Goal: Find specific page/section: Find specific page/section

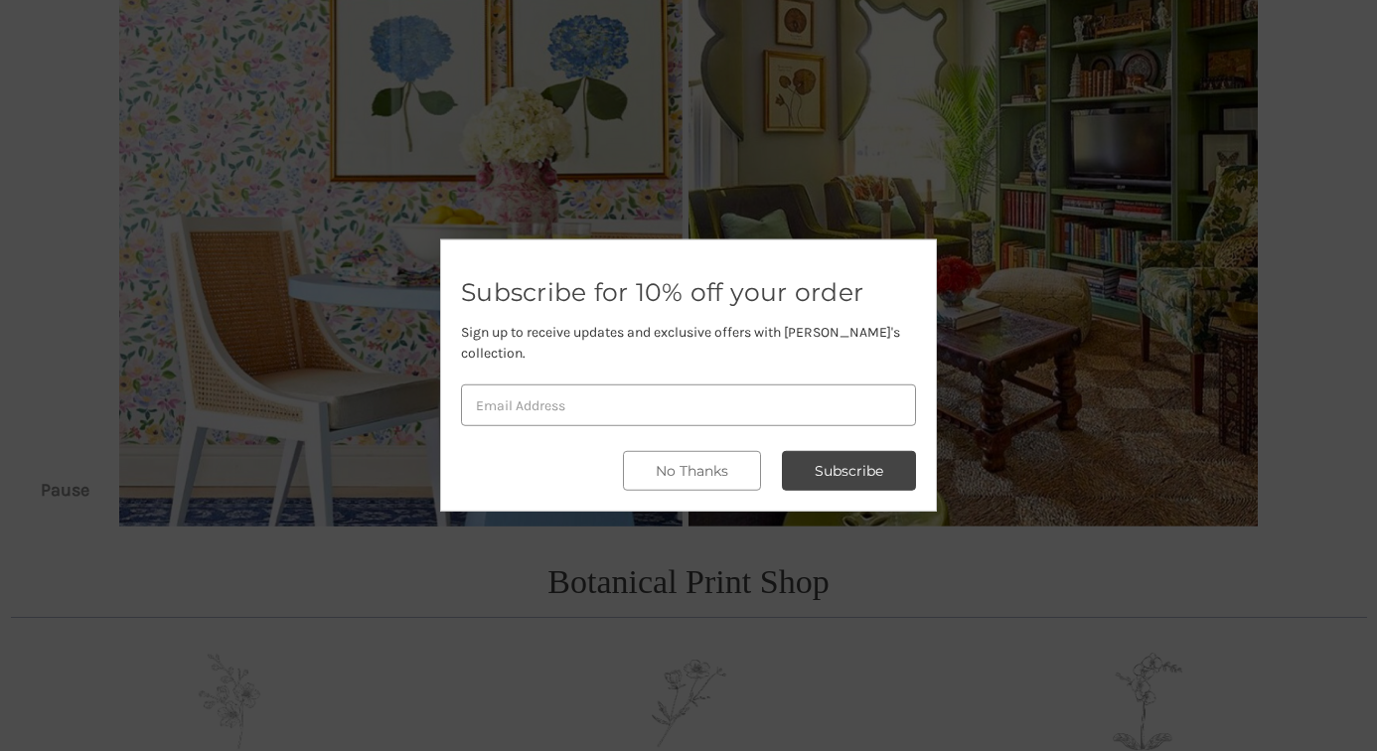
scroll to position [253, 0]
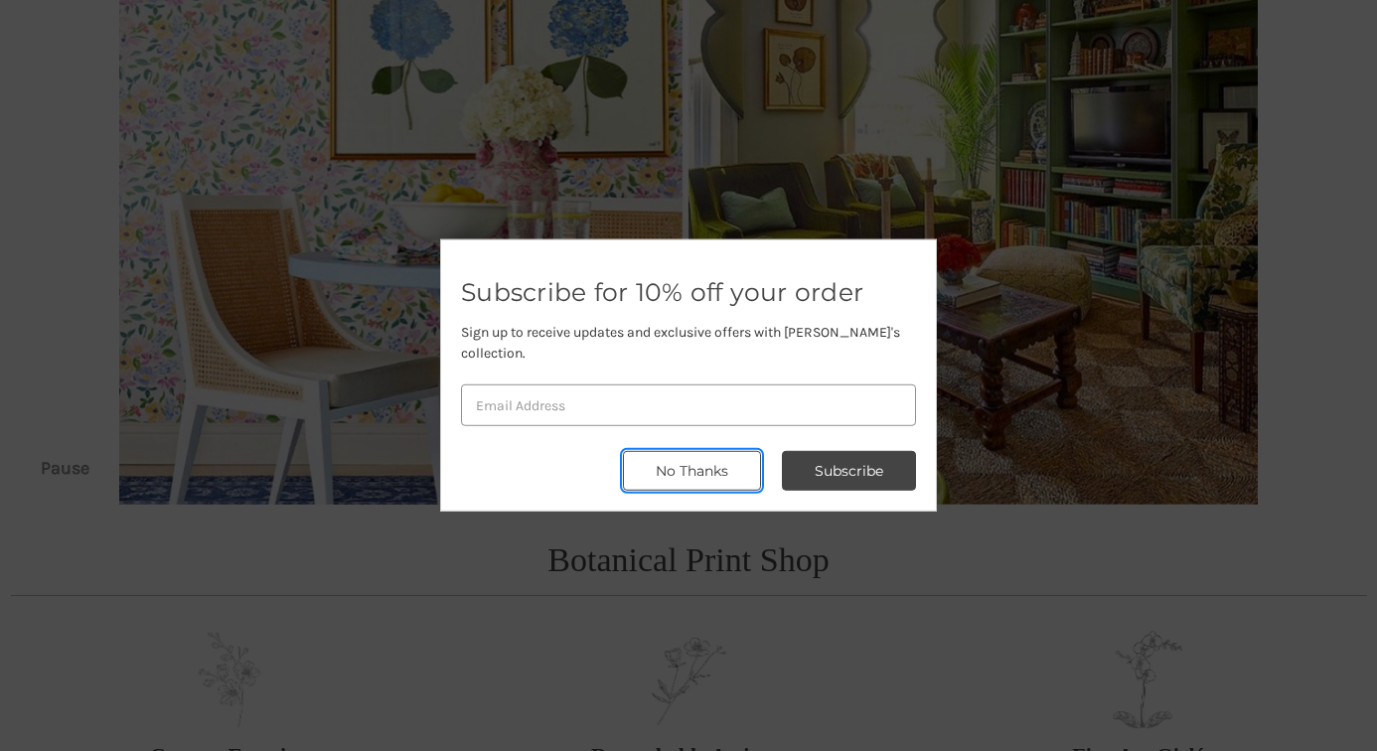
click at [672, 458] on button "No Thanks" at bounding box center [692, 471] width 138 height 40
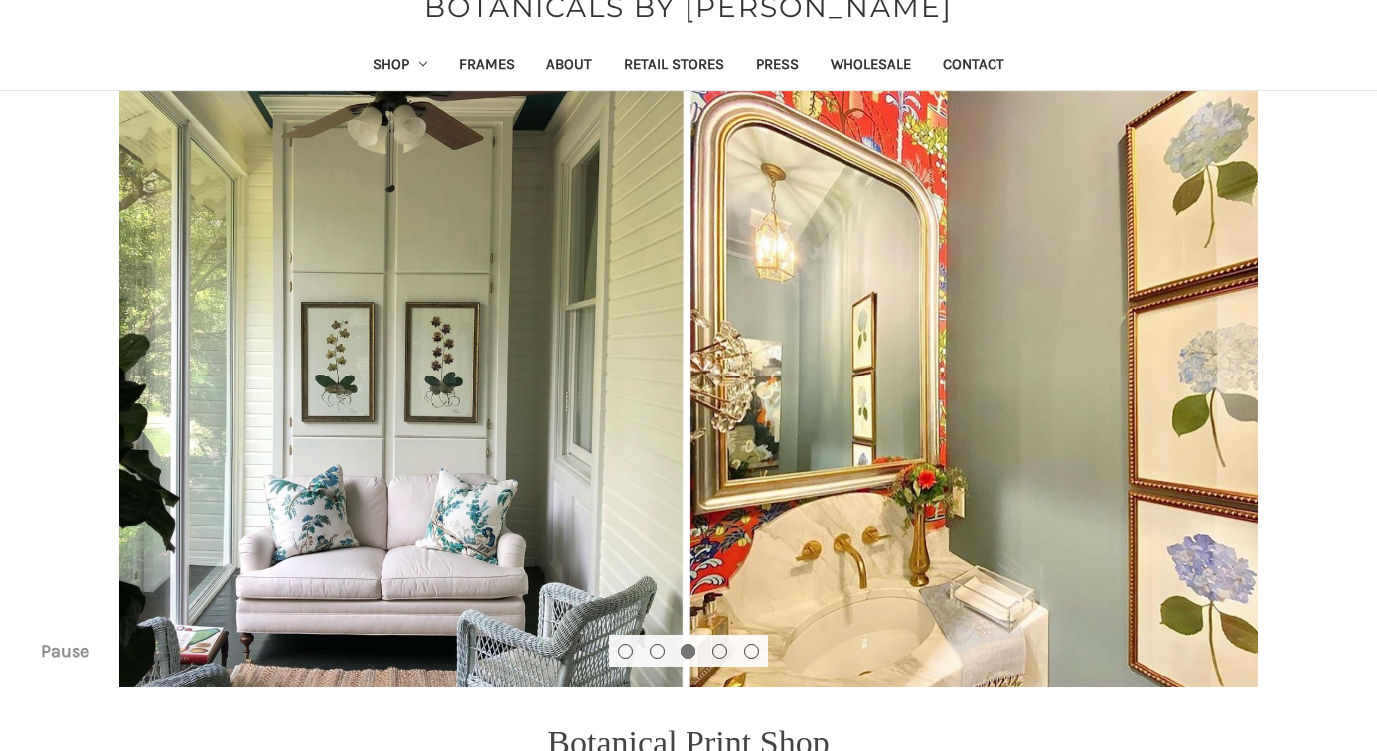
scroll to position [0, 0]
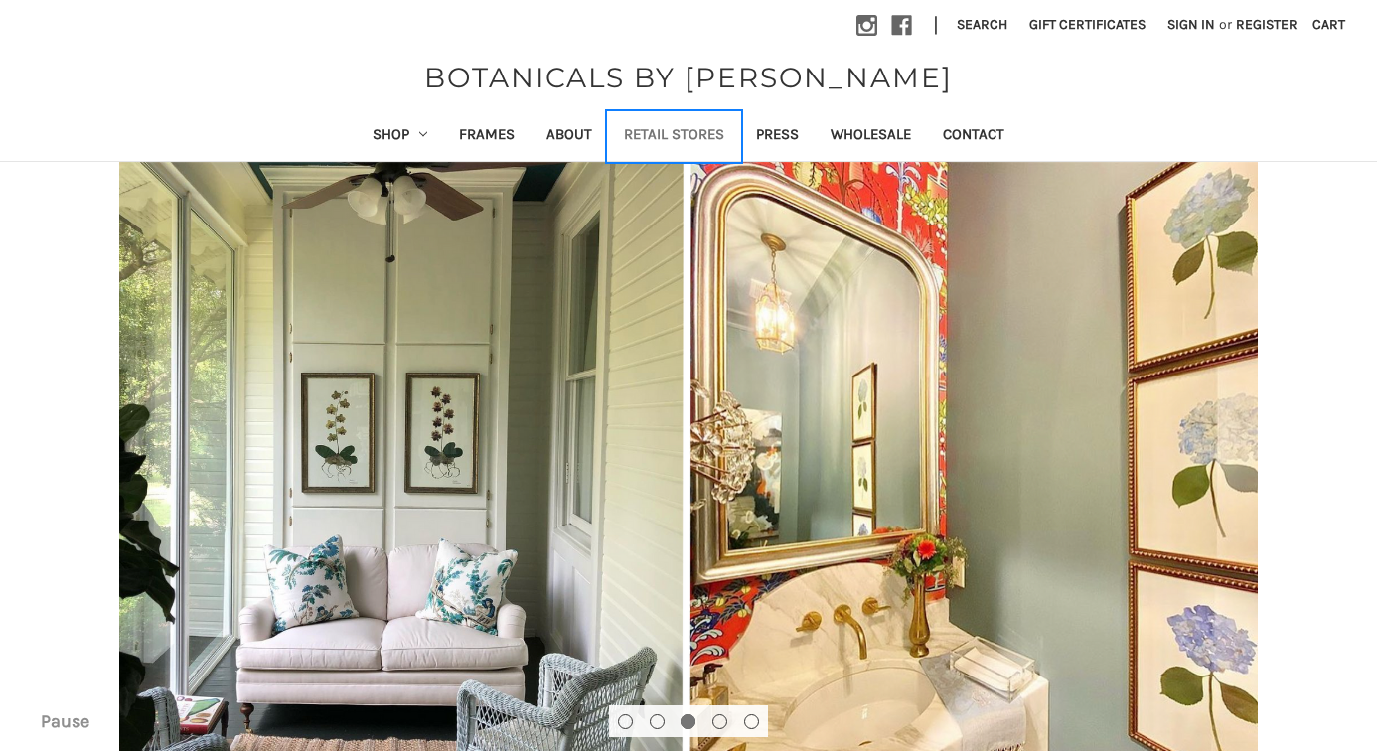
click at [669, 131] on link "Retail Stores" at bounding box center [674, 136] width 132 height 49
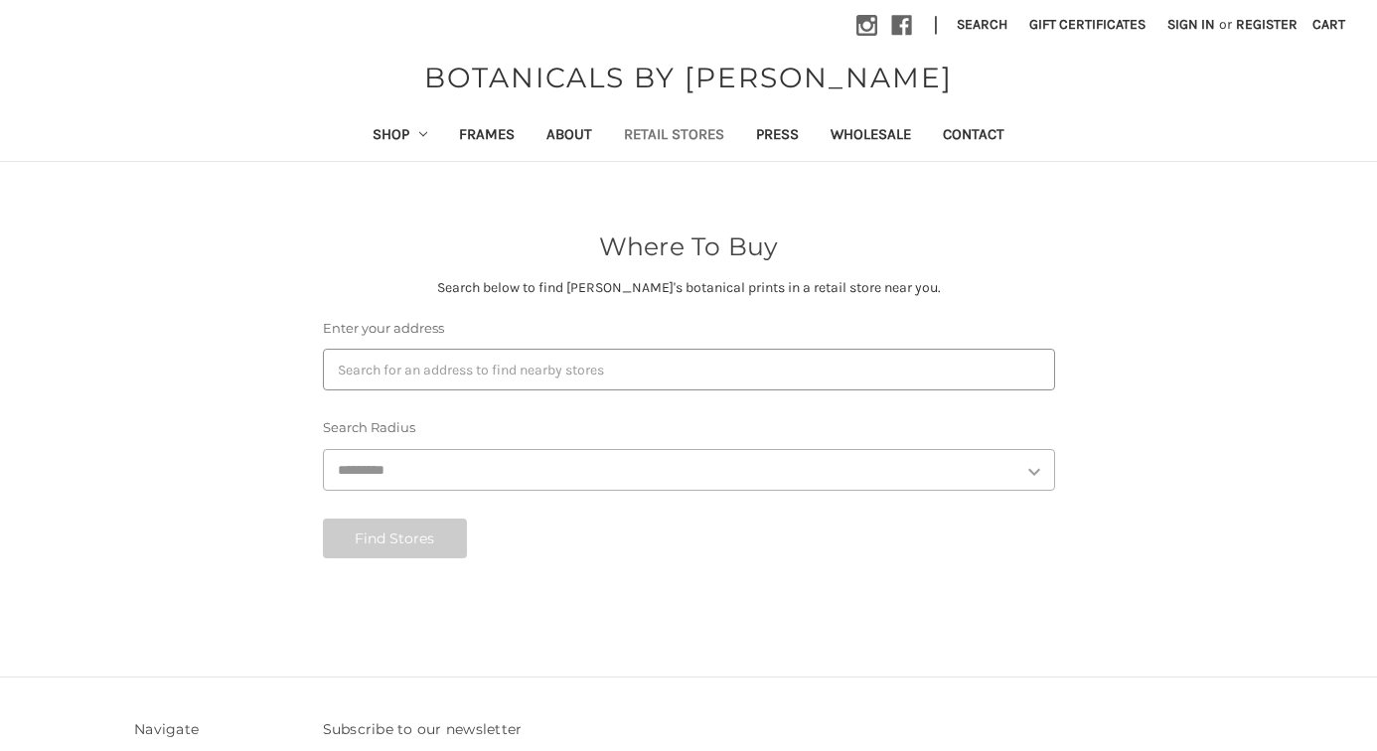
select select "***"
click at [400, 136] on link "Shop" at bounding box center [400, 136] width 87 height 49
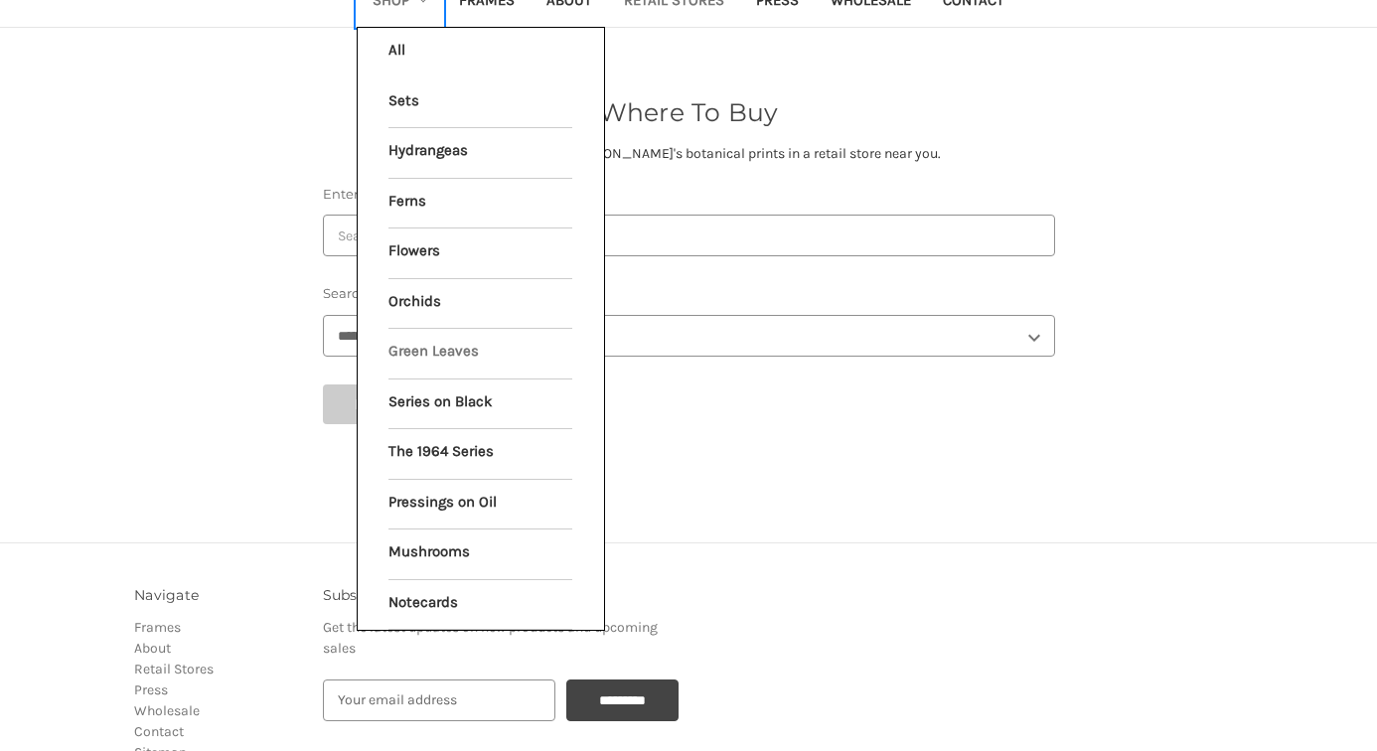
scroll to position [129, 0]
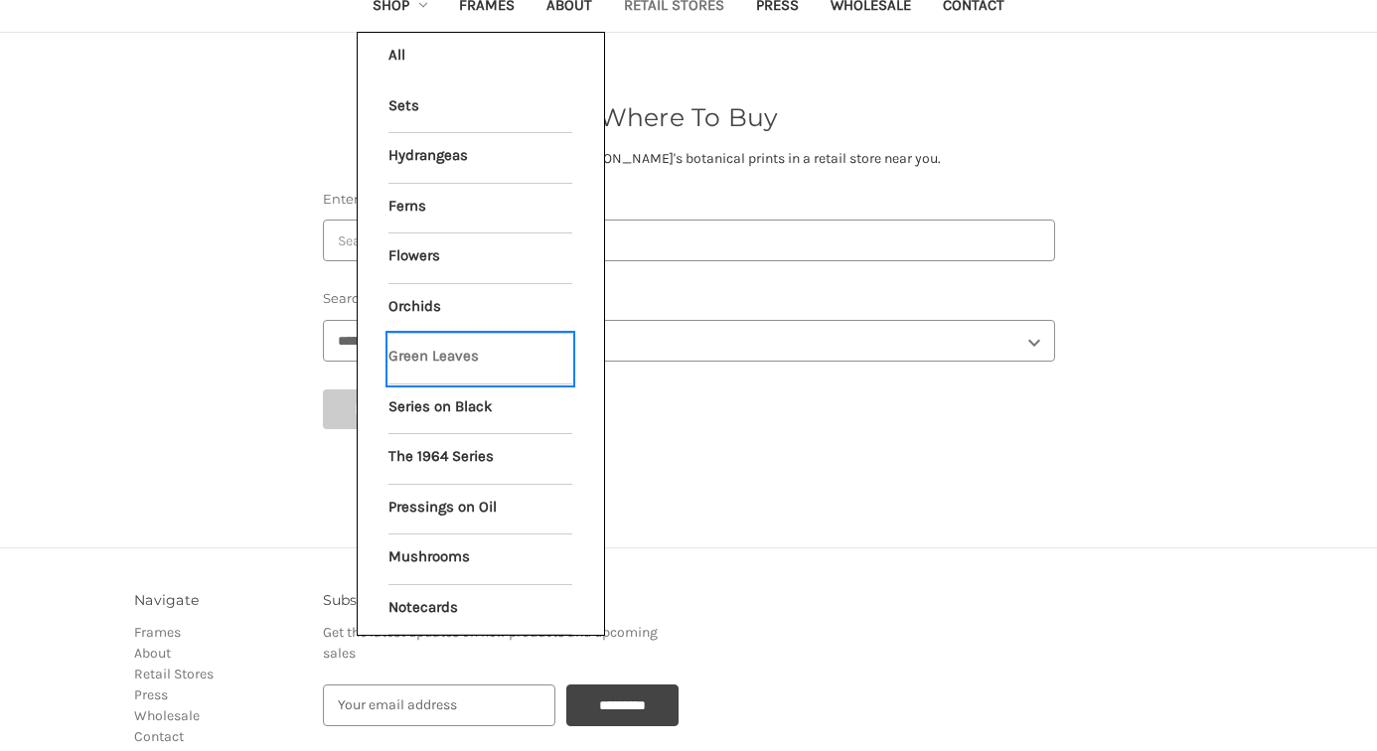
click at [427, 359] on link "Green Leaves" at bounding box center [480, 359] width 184 height 50
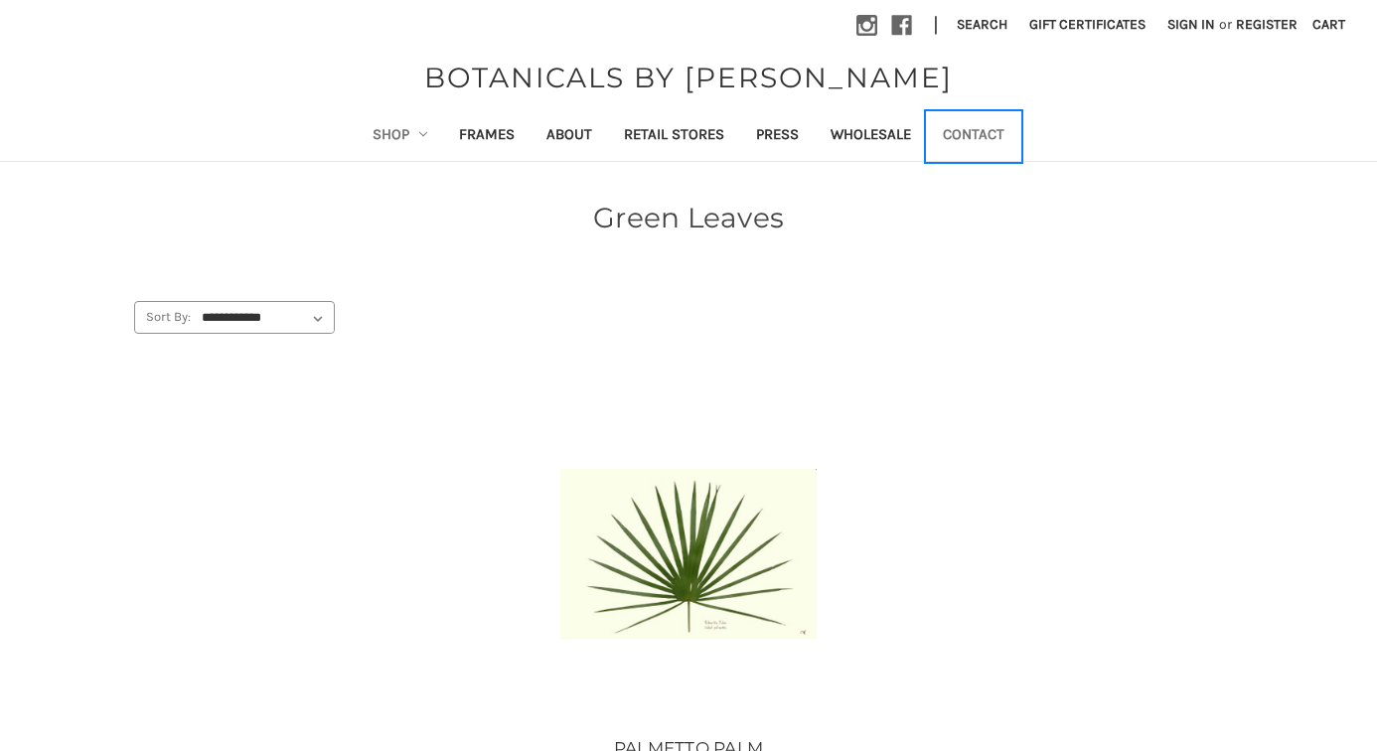
click at [952, 134] on link "Contact" at bounding box center [973, 136] width 93 height 49
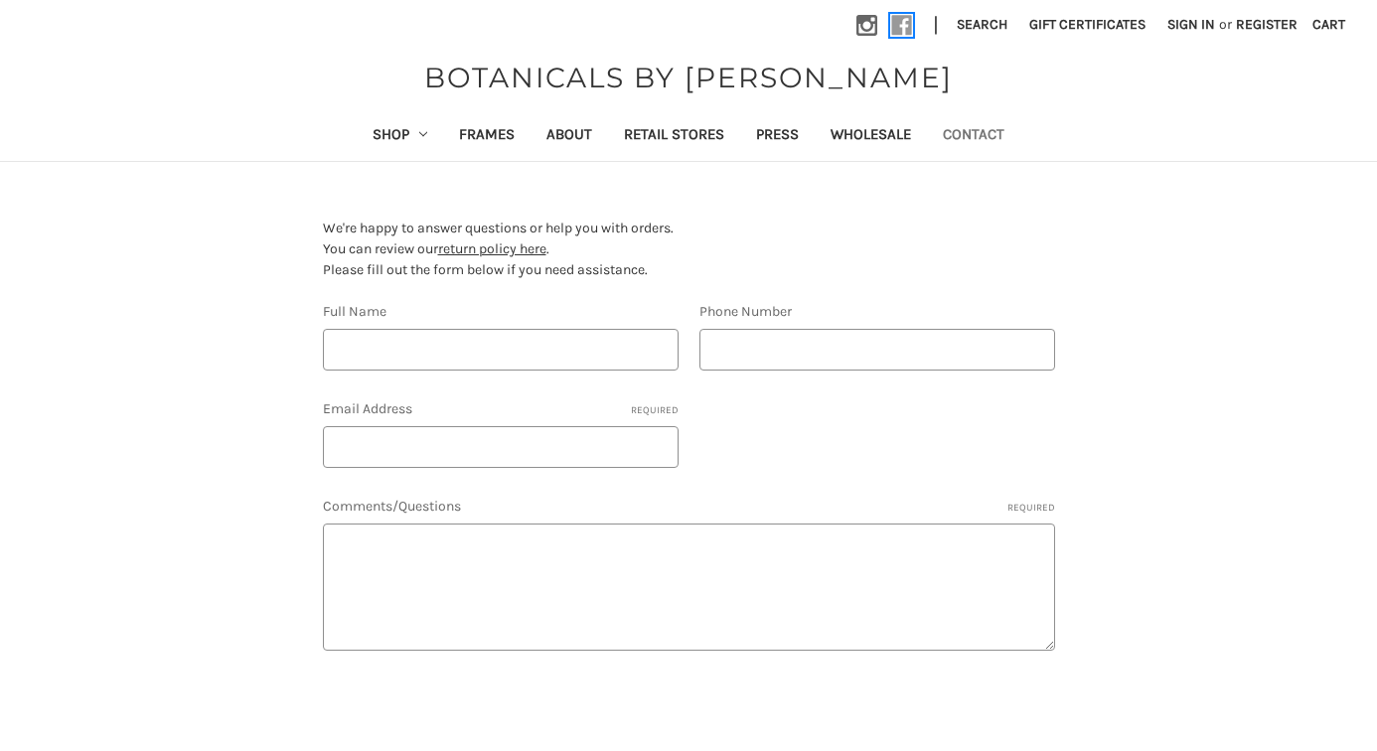
click at [904, 26] on icon at bounding box center [901, 25] width 21 height 21
